Goal: Navigation & Orientation: Find specific page/section

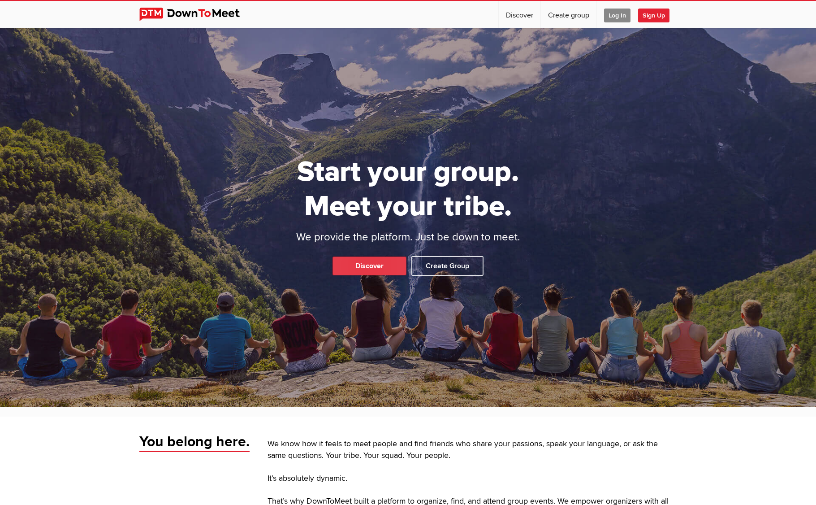
click at [358, 261] on link "Discover" at bounding box center [370, 265] width 74 height 19
select select "null"
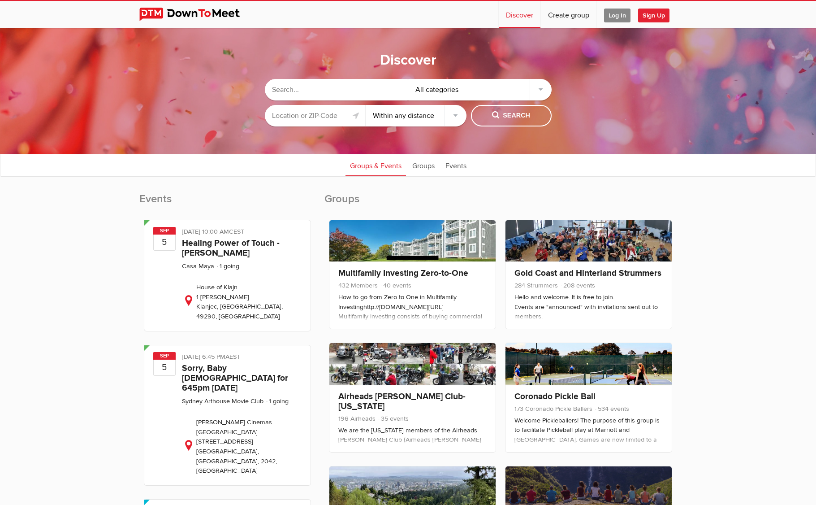
click at [334, 85] on input "text" at bounding box center [336, 90] width 143 height 22
click at [530, 87] on div "All categories" at bounding box center [479, 90] width 143 height 22
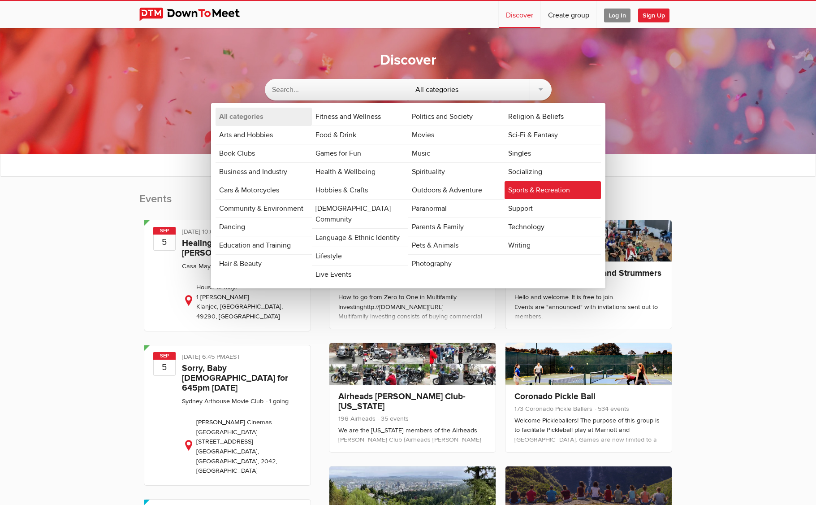
click at [521, 185] on link "Sports & Recreation" at bounding box center [553, 190] width 96 height 18
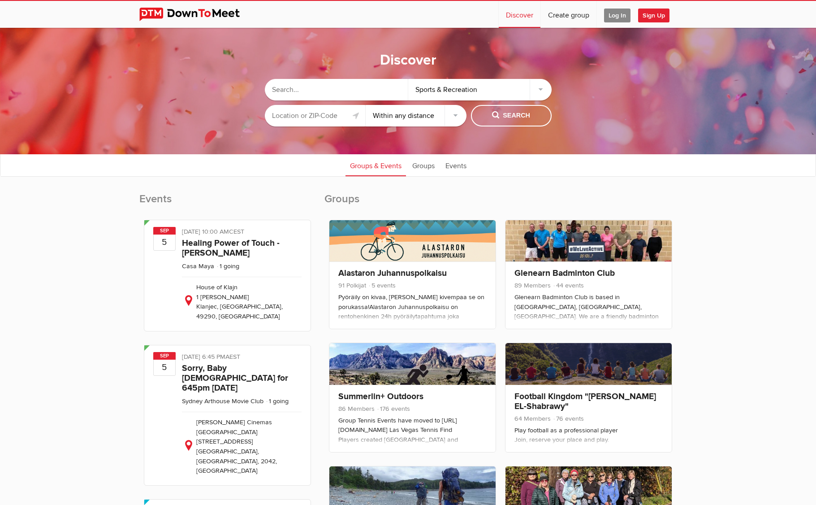
click at [508, 87] on div "Sports & Recreation" at bounding box center [479, 90] width 143 height 22
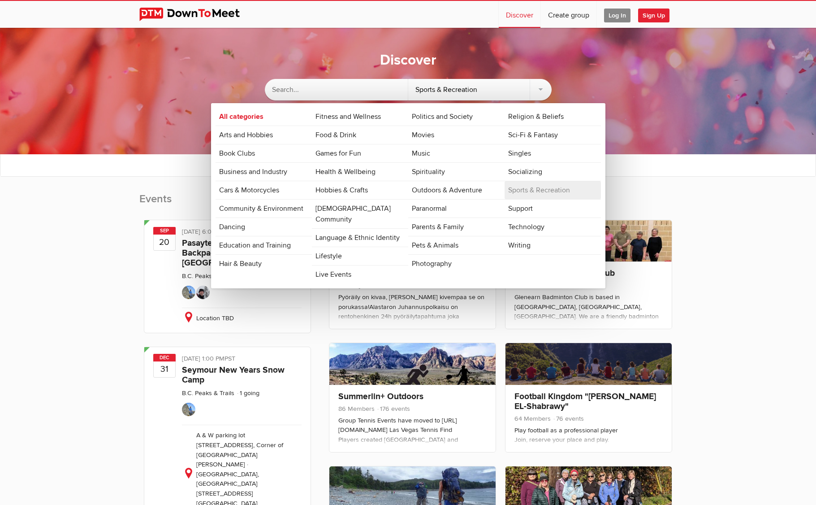
click at [147, 151] on div "Discover Sports & Recreation All categories Arts and Hobbies Book Clubs Busines…" at bounding box center [408, 91] width 816 height 126
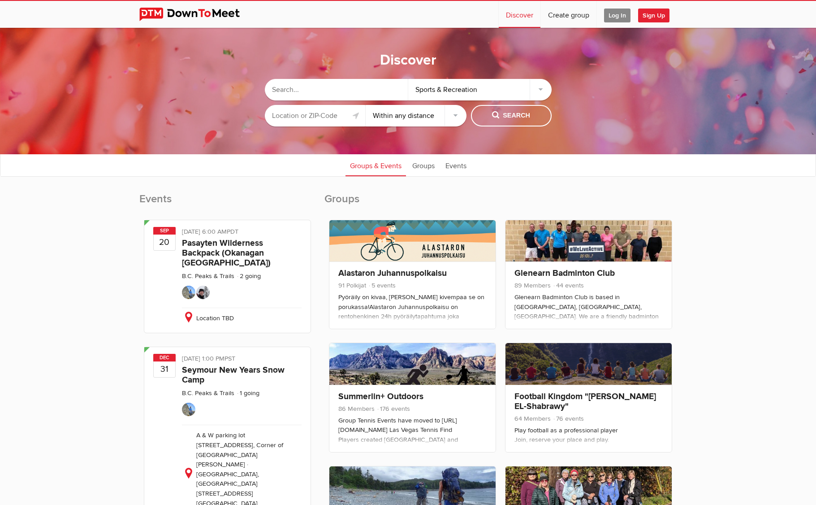
click at [299, 95] on input "text" at bounding box center [336, 90] width 143 height 22
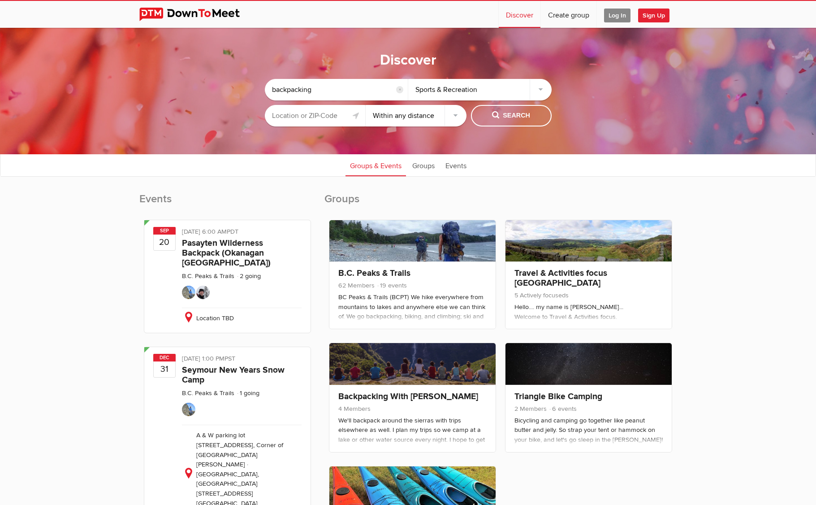
type input "backpacking"
click at [309, 119] on input "text" at bounding box center [315, 116] width 101 height 22
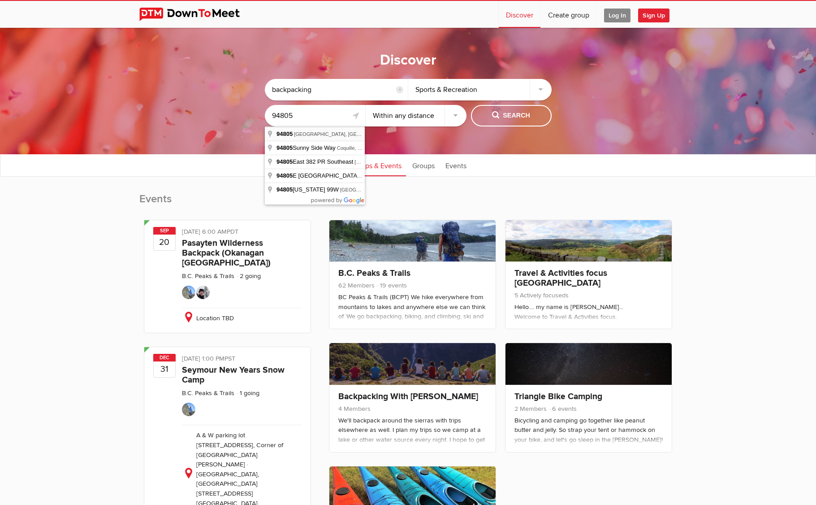
type input "[GEOGRAPHIC_DATA], [GEOGRAPHIC_DATA]"
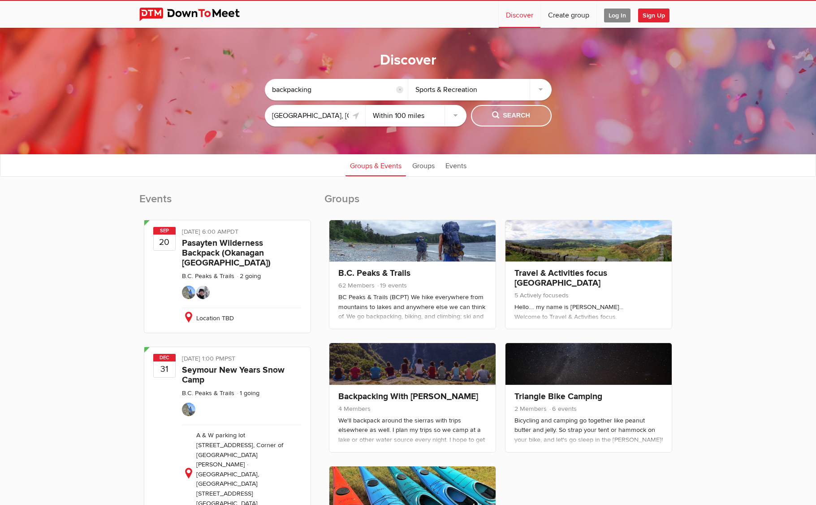
click at [512, 113] on span "Search" at bounding box center [511, 116] width 38 height 10
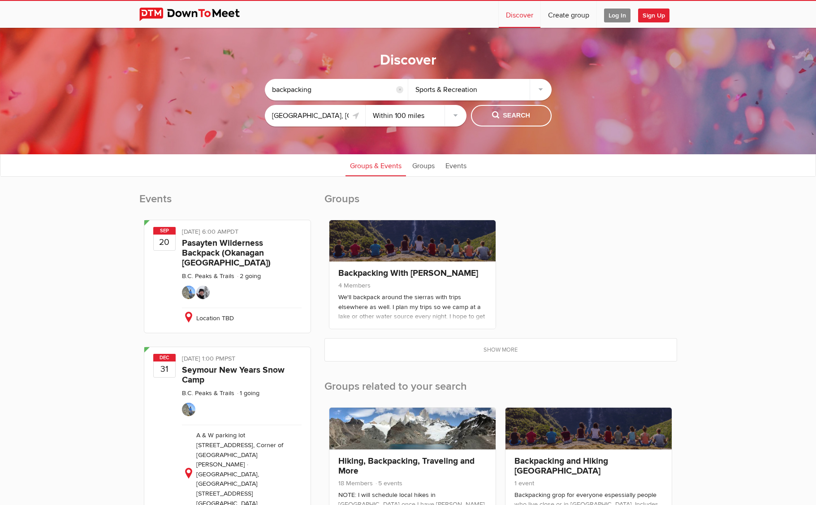
select select "null"
click at [529, 113] on span "Search" at bounding box center [511, 116] width 38 height 10
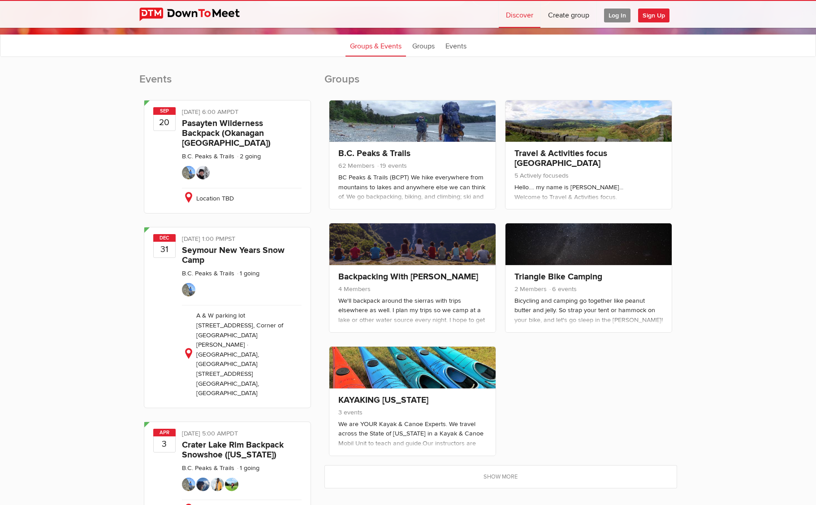
scroll to position [199, 0]
